Goal: Find specific page/section: Find specific page/section

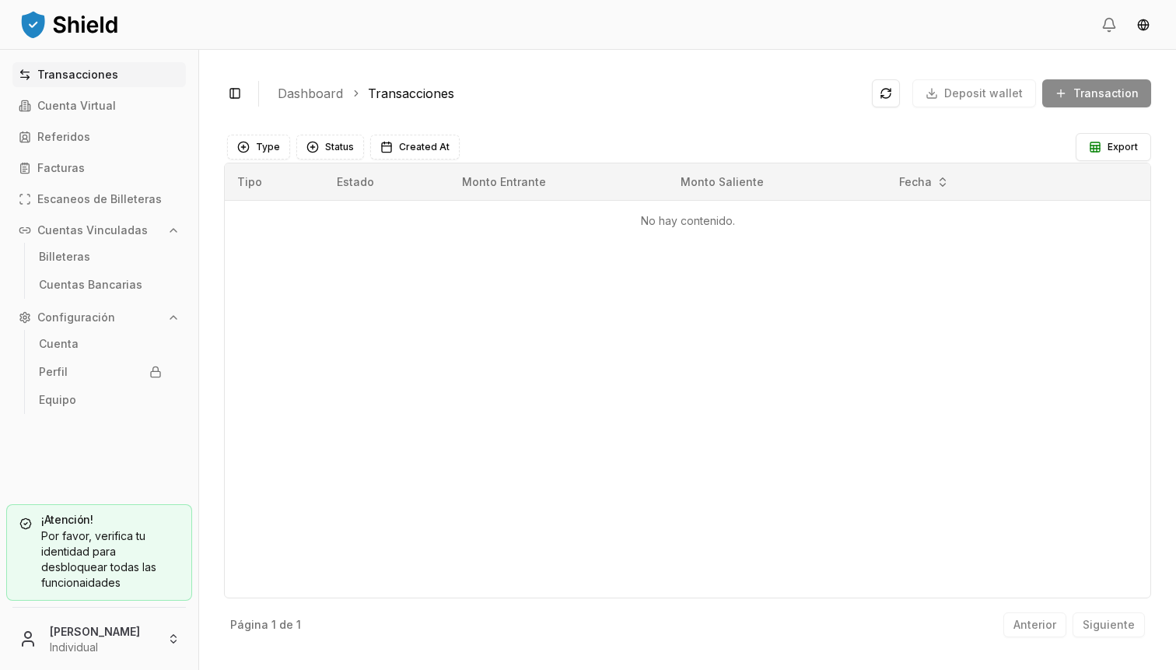
click at [949, 127] on main "Type Status Created At Export Tipo Estado Monto Entrante Monto Saliente Fecha N…" at bounding box center [687, 385] width 927 height 520
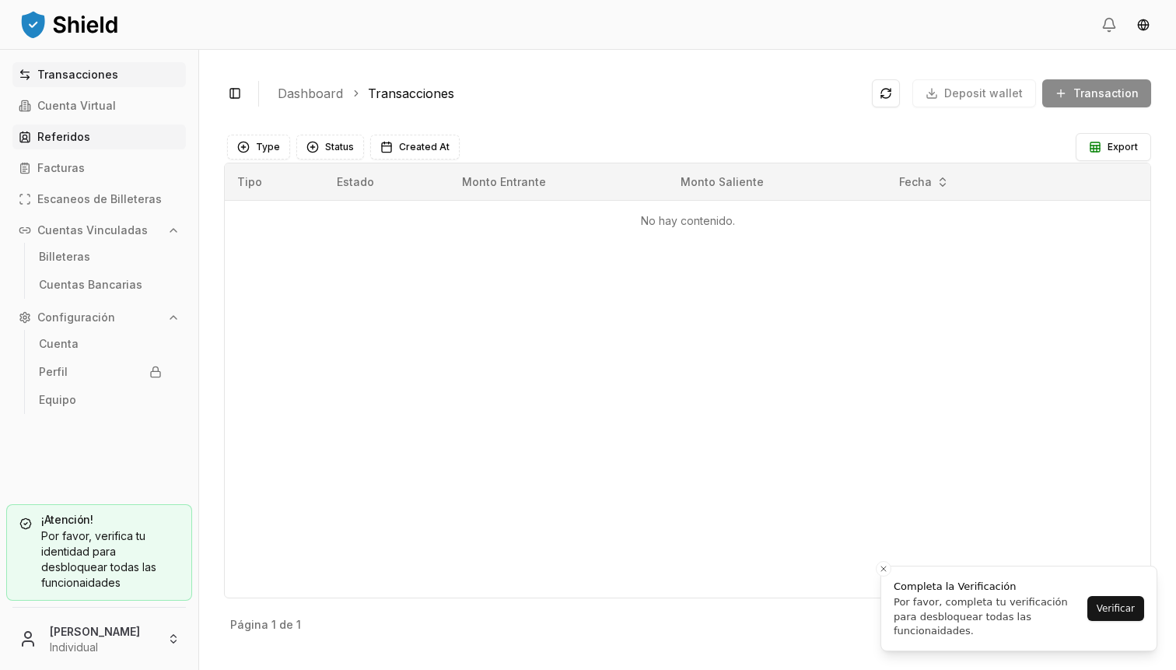
click at [101, 142] on link "Referidos" at bounding box center [98, 136] width 173 height 25
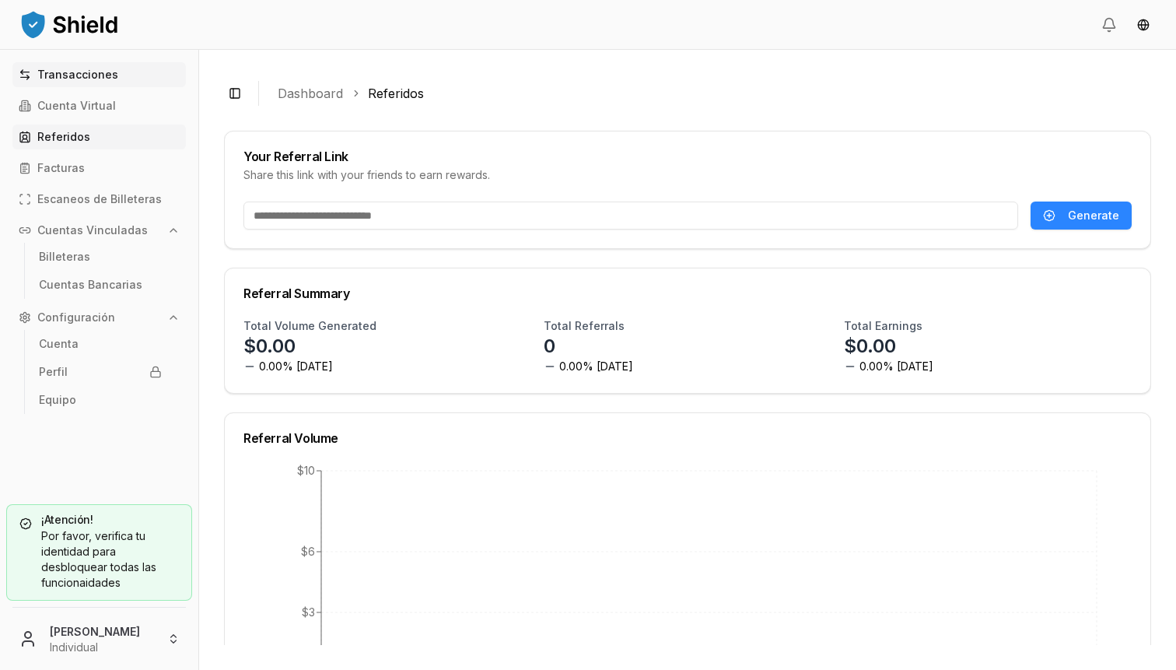
click at [66, 75] on p "Transacciones" at bounding box center [77, 74] width 81 height 11
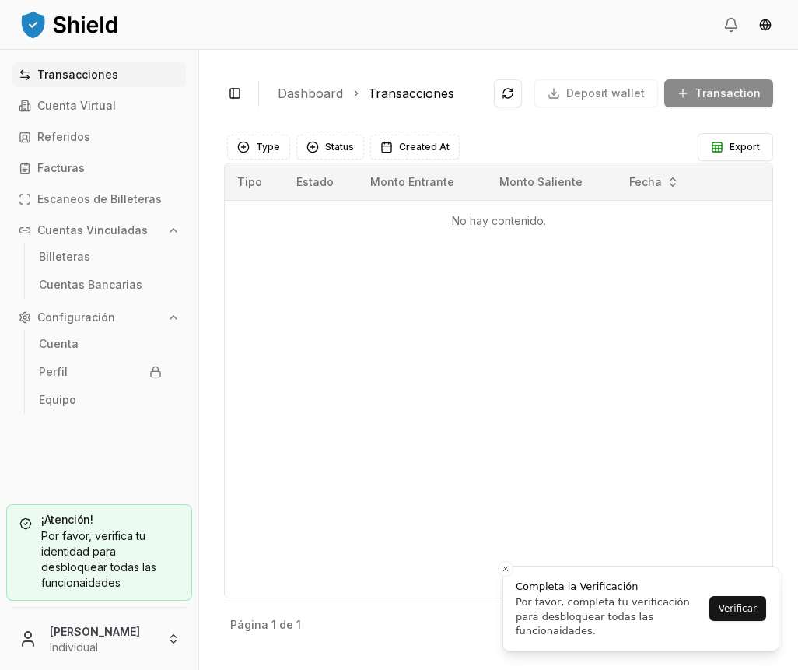
click at [514, 305] on div "Tipo Estado Monto Entrante Monto Saliente Fecha No hay contenido." at bounding box center [498, 381] width 549 height 436
click at [644, 94] on div "Deposit wallet Transaction" at bounding box center [633, 93] width 279 height 28
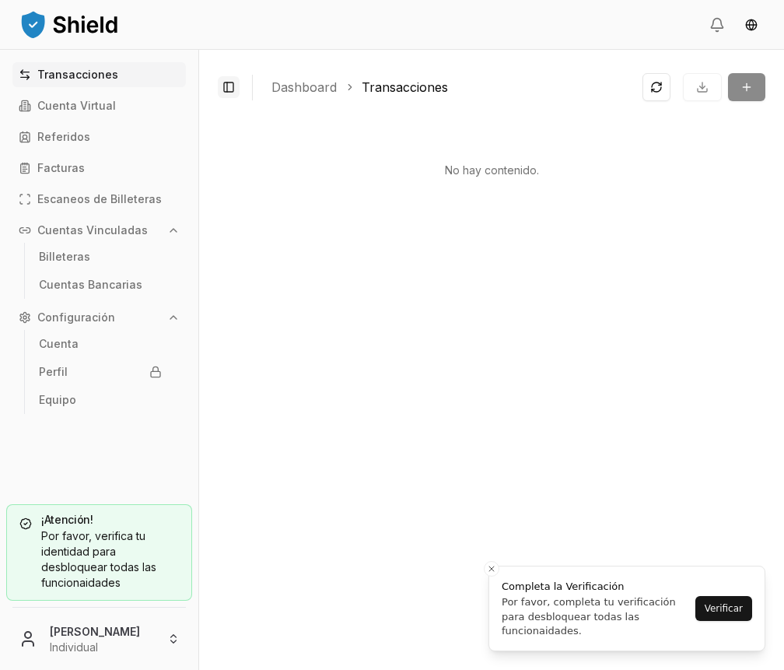
click at [232, 86] on button "Toggle Sidebar" at bounding box center [229, 87] width 22 height 22
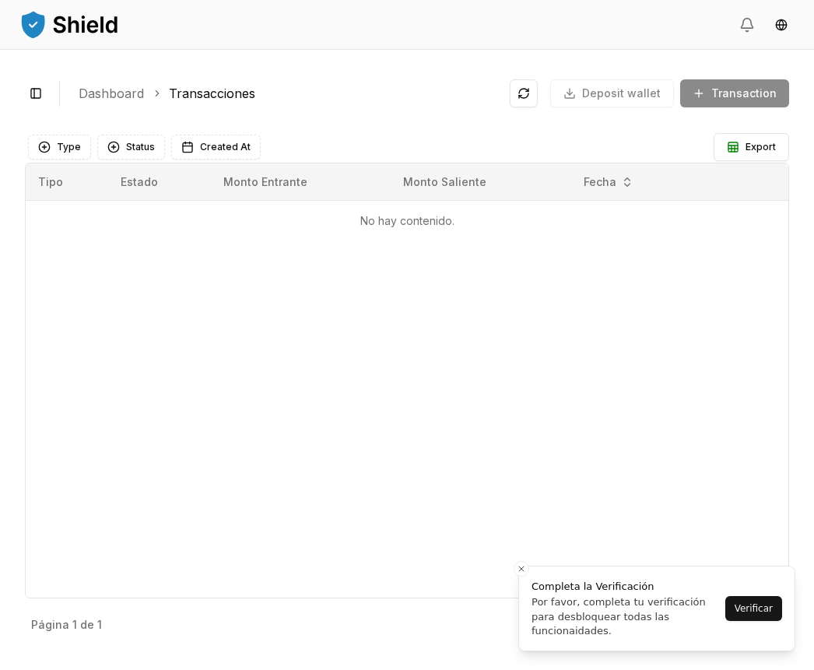
click at [349, 63] on div "Toggle Sidebar Dashboard Transacciones Deposit wallet Transaction No hay conten…" at bounding box center [407, 360] width 814 height 620
